Goal: Transaction & Acquisition: Purchase product/service

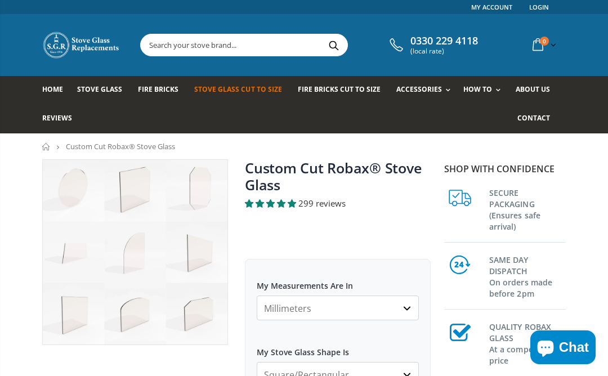
click at [409, 306] on select "Millimeters Centimeters Inches" at bounding box center [338, 307] width 162 height 25
select select "cm"
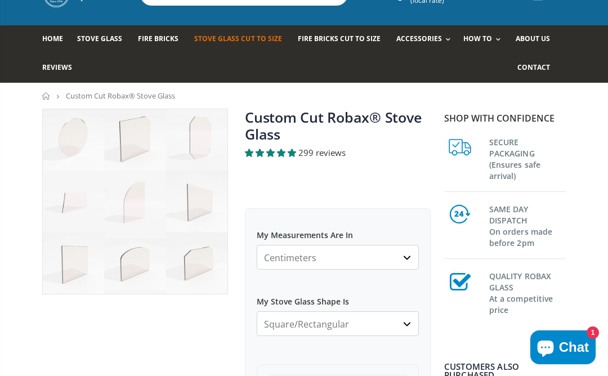
scroll to position [53, 0]
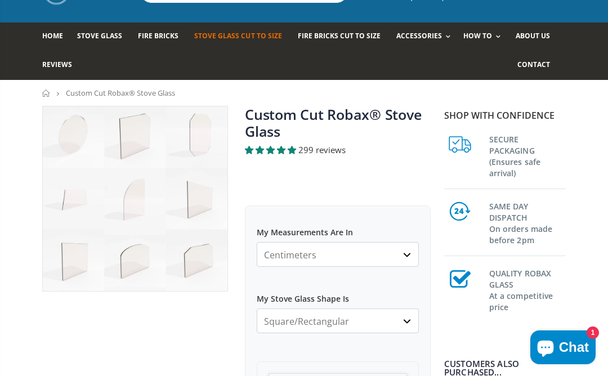
click at [203, 203] on img at bounding box center [135, 198] width 185 height 185
click at [409, 321] on select "Square/Rectangular Arched Half Arch Both Top Corners Cut Single Corner Cut All …" at bounding box center [338, 320] width 162 height 25
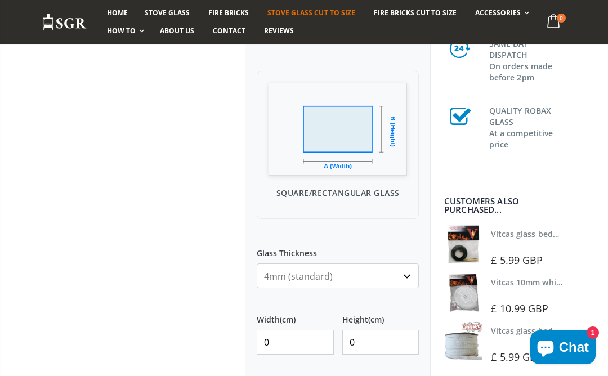
scroll to position [346, 0]
click at [289, 344] on input "0" at bounding box center [295, 340] width 77 height 25
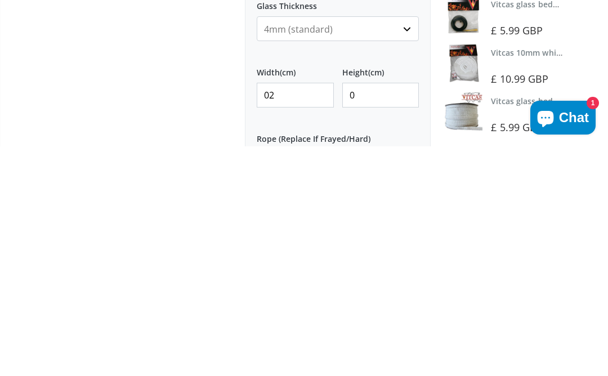
type input "0"
type input "24"
click at [365, 312] on input "0" at bounding box center [380, 324] width 77 height 25
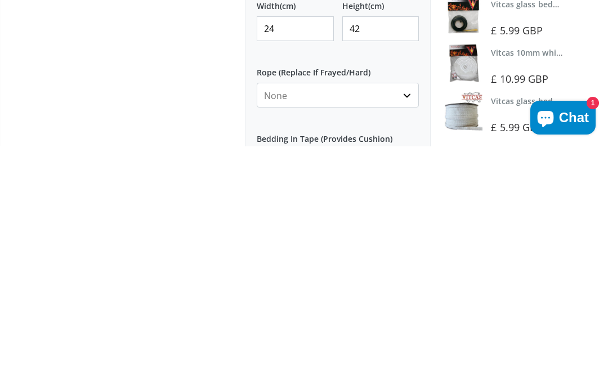
scroll to position [428, 0]
type input "42"
click at [410, 312] on select "None 3mm White 6mm White 8mm White 10mm White 12mm White 6mm Black 8mm Black 10…" at bounding box center [338, 324] width 162 height 25
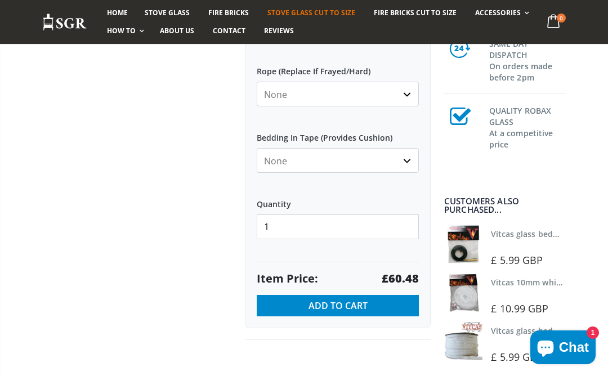
select select "3mm-white"
click at [414, 158] on select "None Black White" at bounding box center [338, 160] width 162 height 25
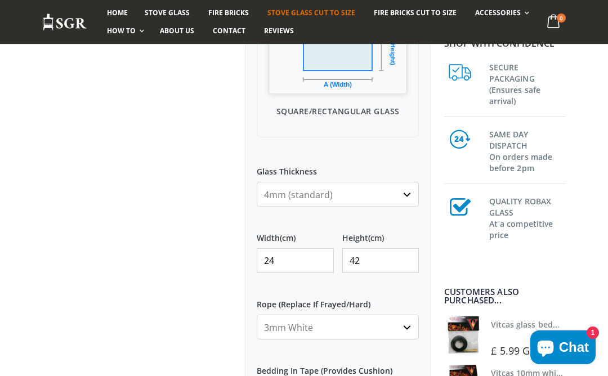
scroll to position [632, 0]
